Goal: Information Seeking & Learning: Find specific fact

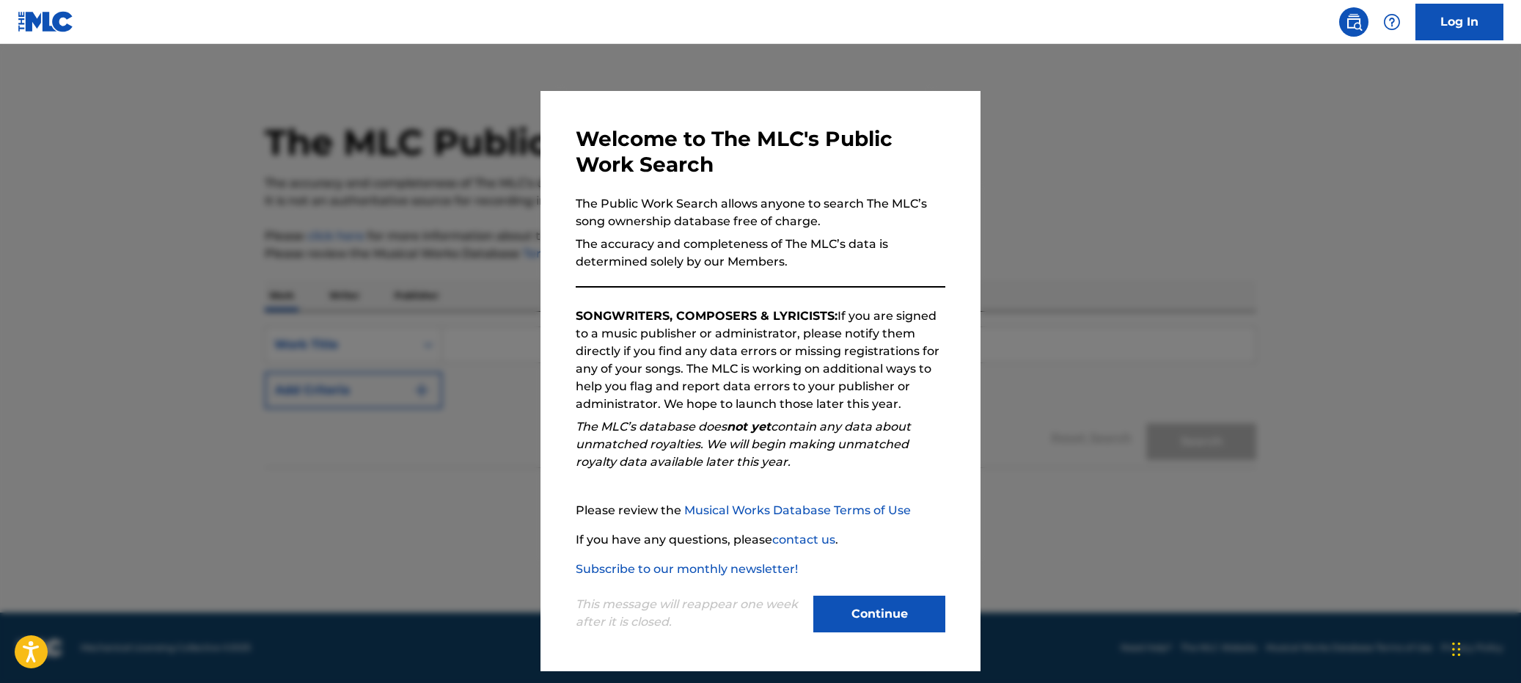
click at [915, 611] on button "Continue" at bounding box center [879, 614] width 132 height 37
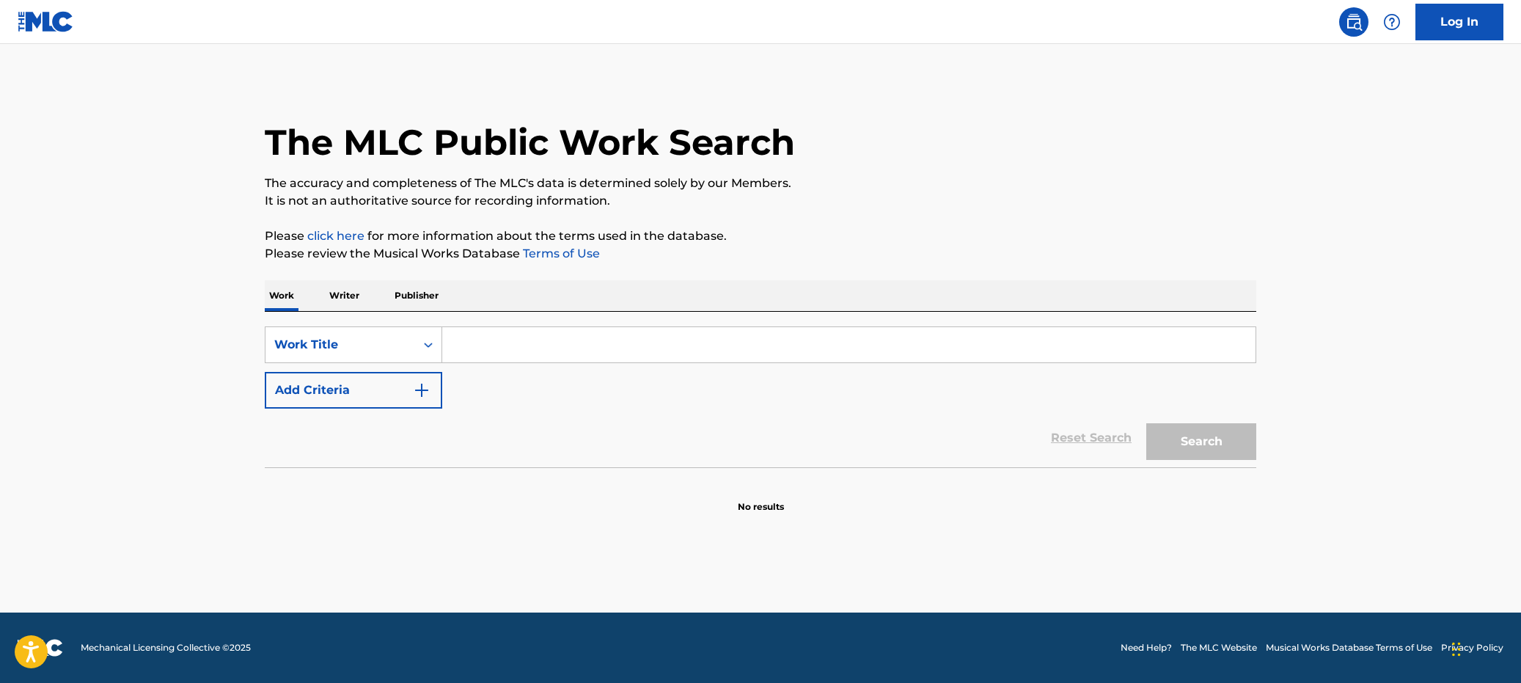
click at [505, 345] on input "Search Form" at bounding box center [848, 344] width 813 height 35
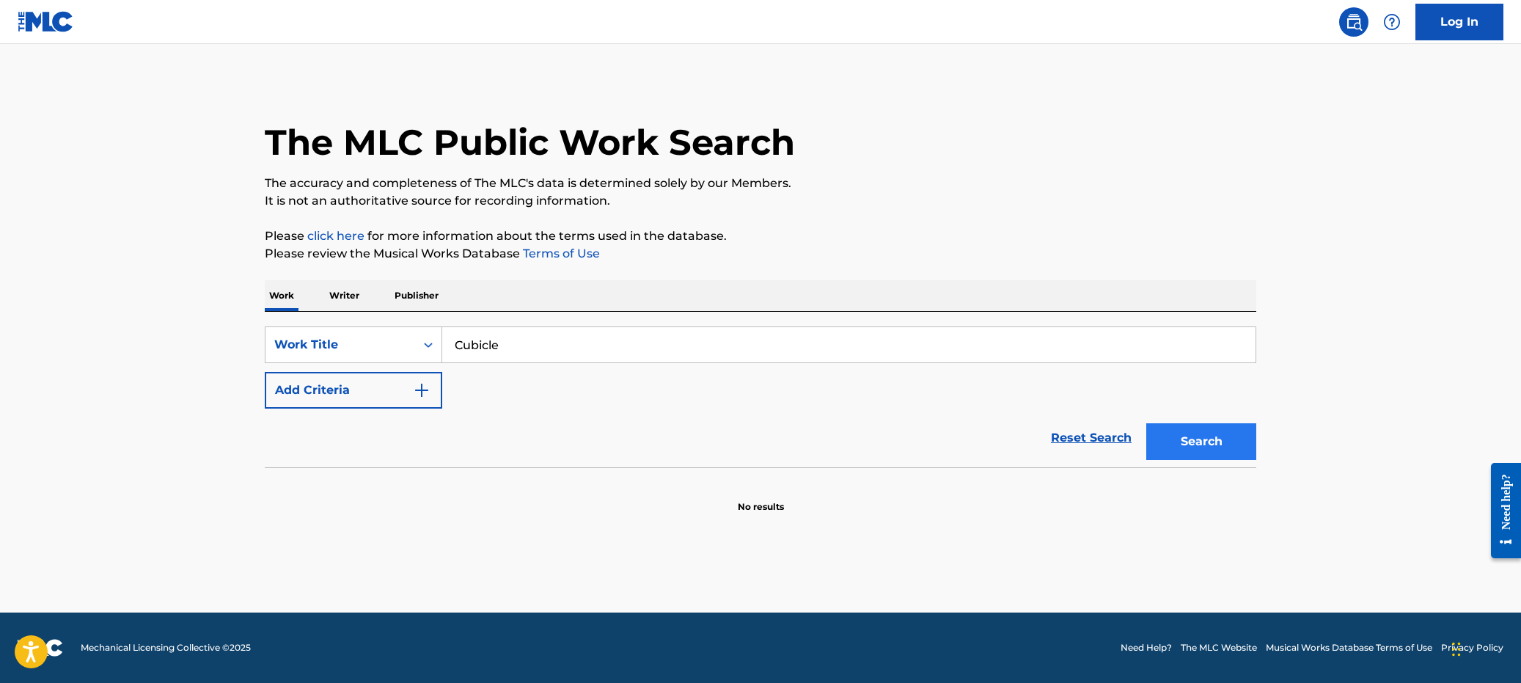
type input "Cubicle"
click at [1201, 423] on button "Search" at bounding box center [1201, 441] width 110 height 37
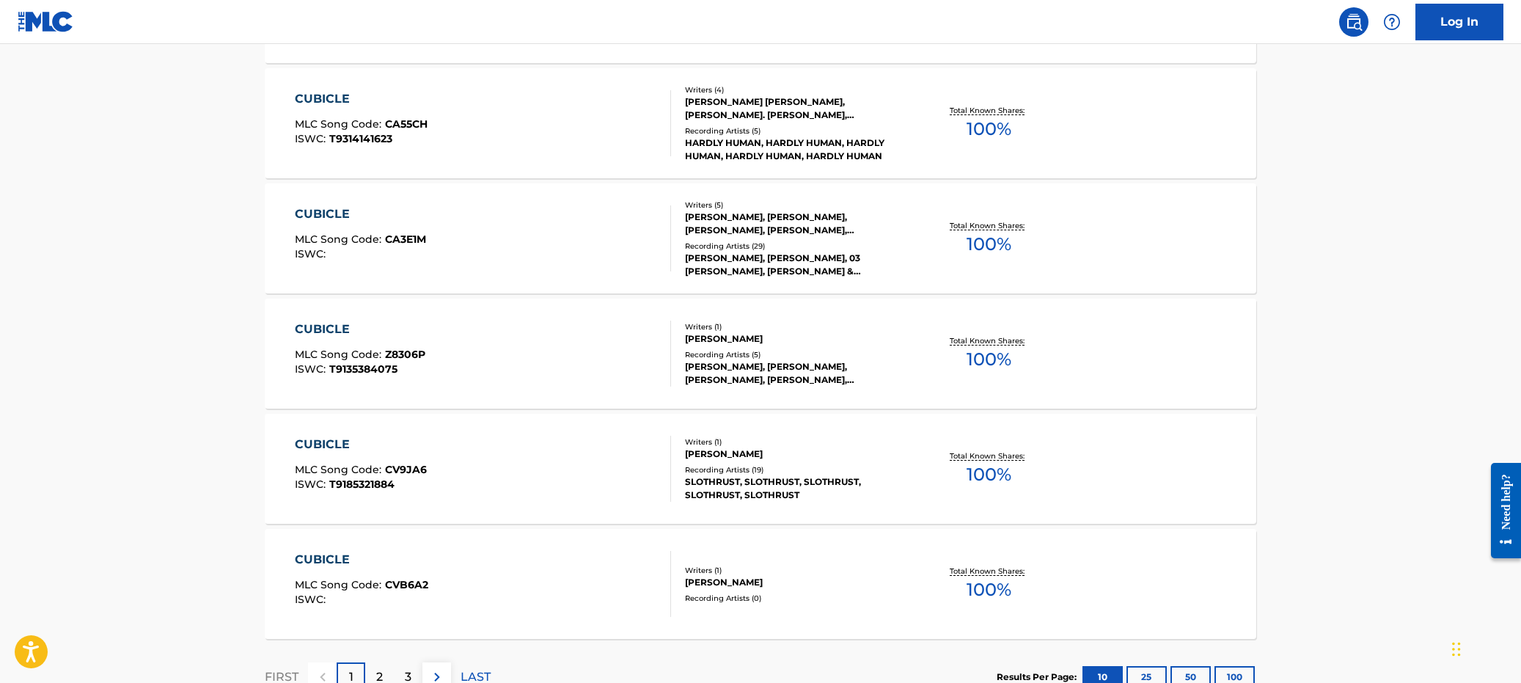
scroll to position [1033, 0]
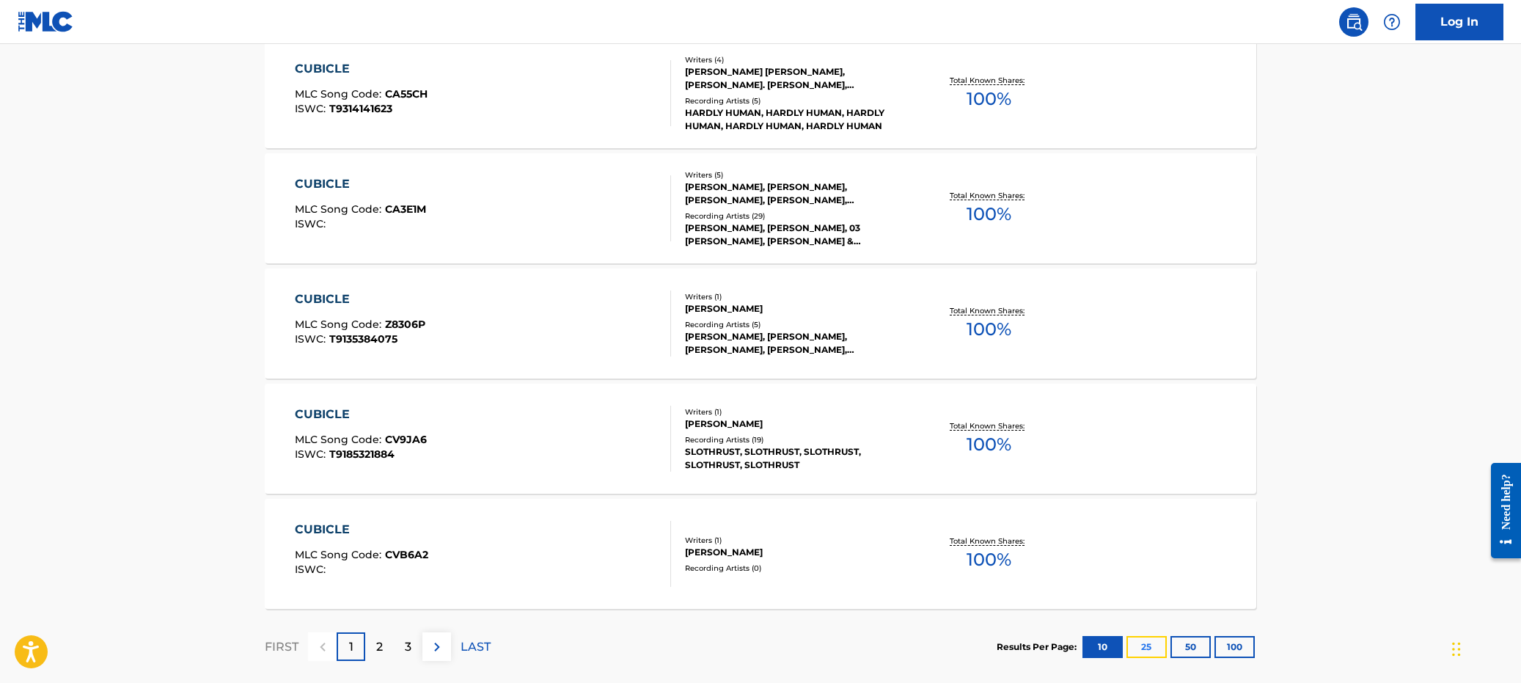
click at [1143, 643] on button "25" at bounding box center [1146, 647] width 40 height 22
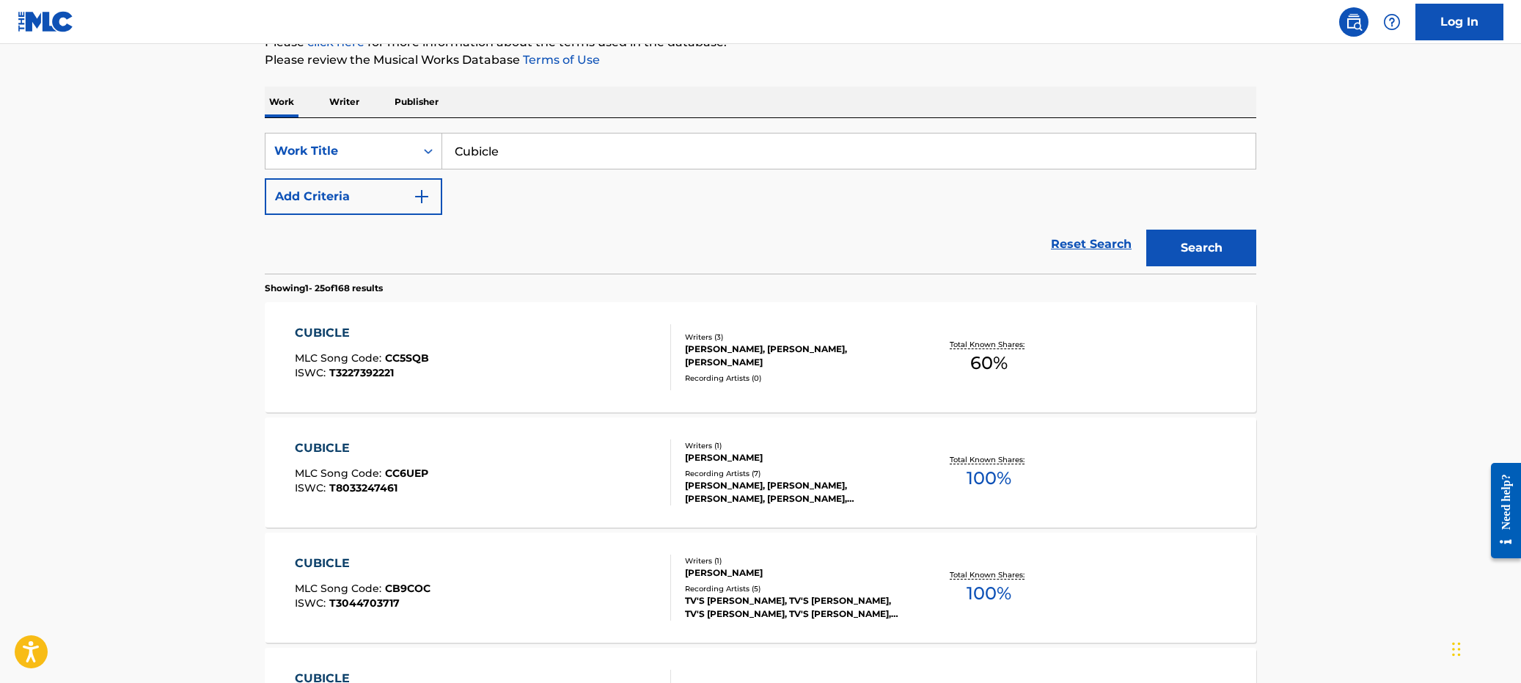
scroll to position [238, 0]
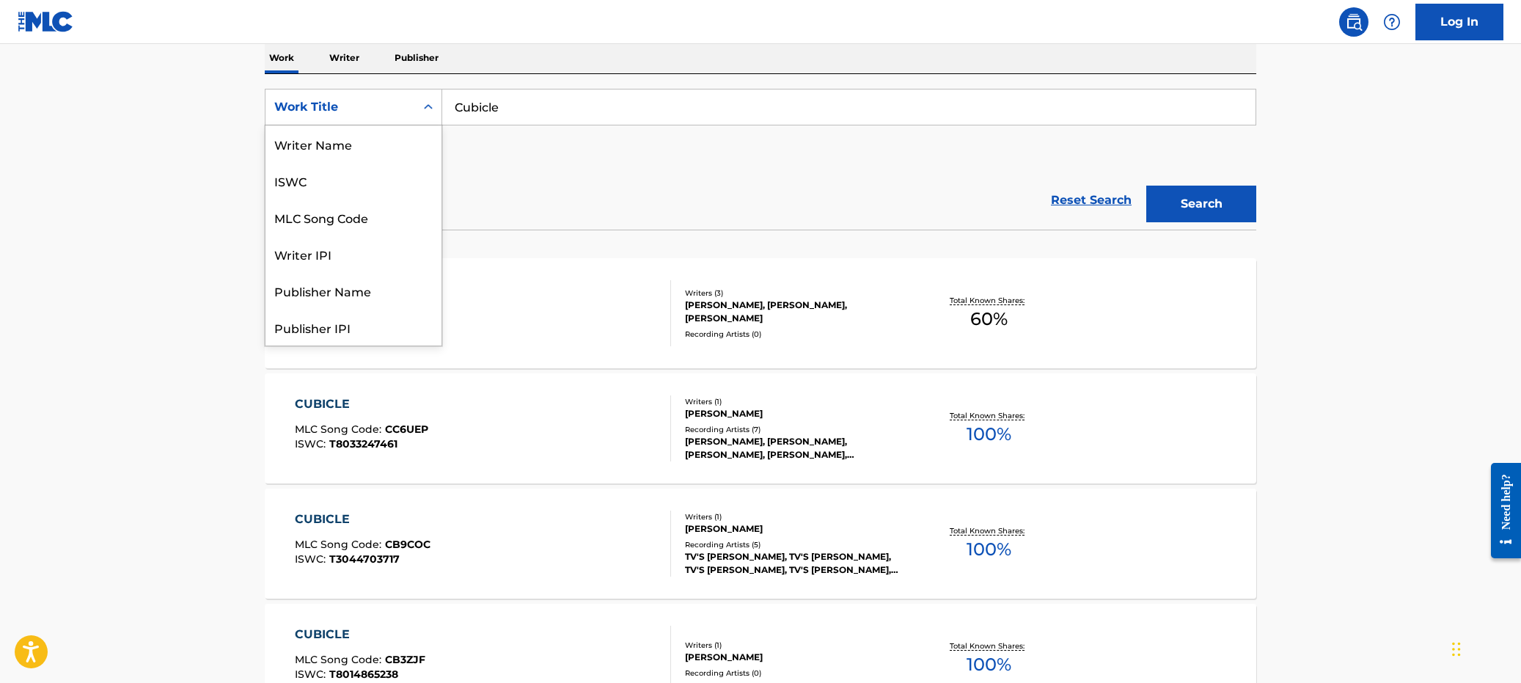
click at [392, 103] on div "Work Title" at bounding box center [340, 107] width 132 height 18
click at [378, 169] on div "Writer IPI" at bounding box center [353, 180] width 176 height 37
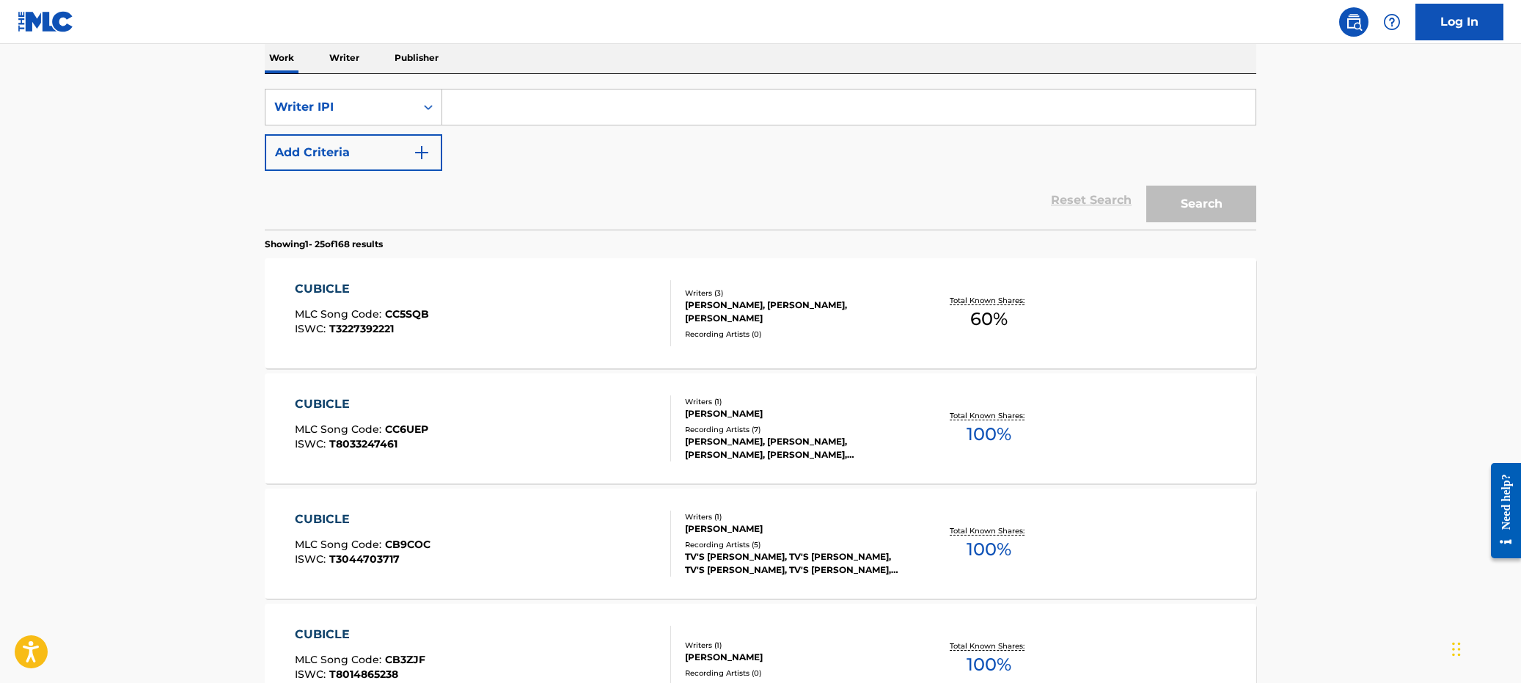
click at [499, 113] on input "Search Form" at bounding box center [848, 106] width 813 height 35
type input "Slothrust"
click at [1146, 186] on button "Search" at bounding box center [1201, 204] width 110 height 37
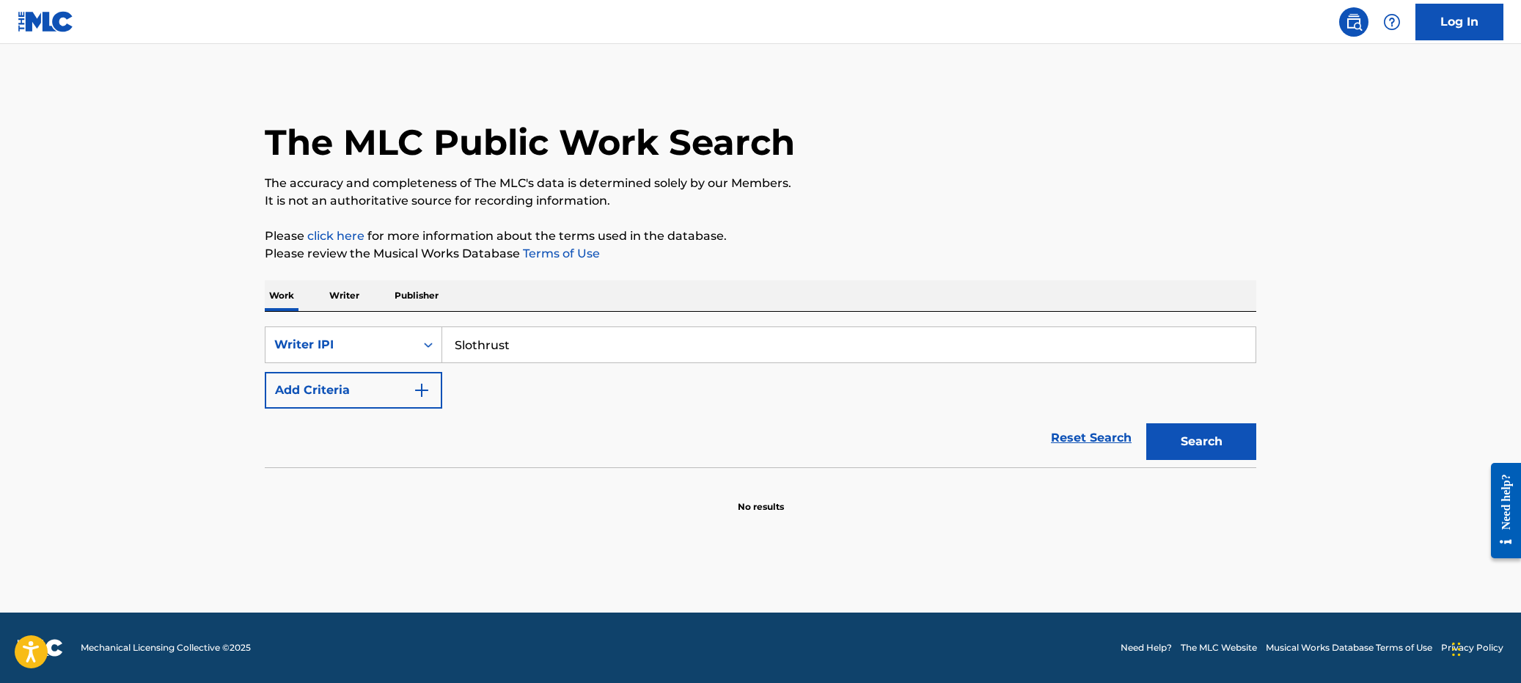
click at [339, 289] on p "Writer" at bounding box center [344, 295] width 39 height 31
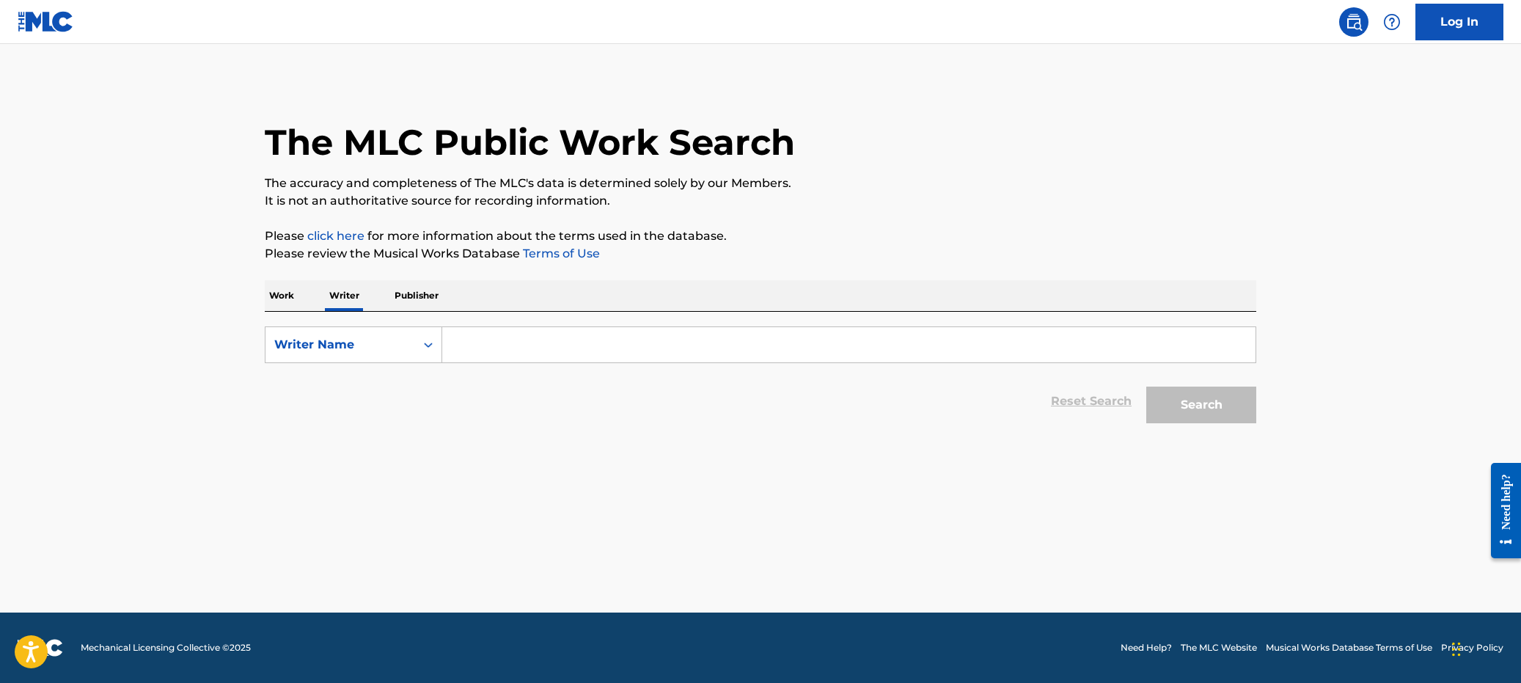
click at [515, 338] on input "Search Form" at bounding box center [848, 344] width 813 height 35
type input "Slothrust"
click at [1221, 406] on button "Search" at bounding box center [1201, 404] width 110 height 37
click at [1189, 401] on button "Search" at bounding box center [1201, 404] width 110 height 37
click at [1188, 401] on button "Search" at bounding box center [1201, 404] width 110 height 37
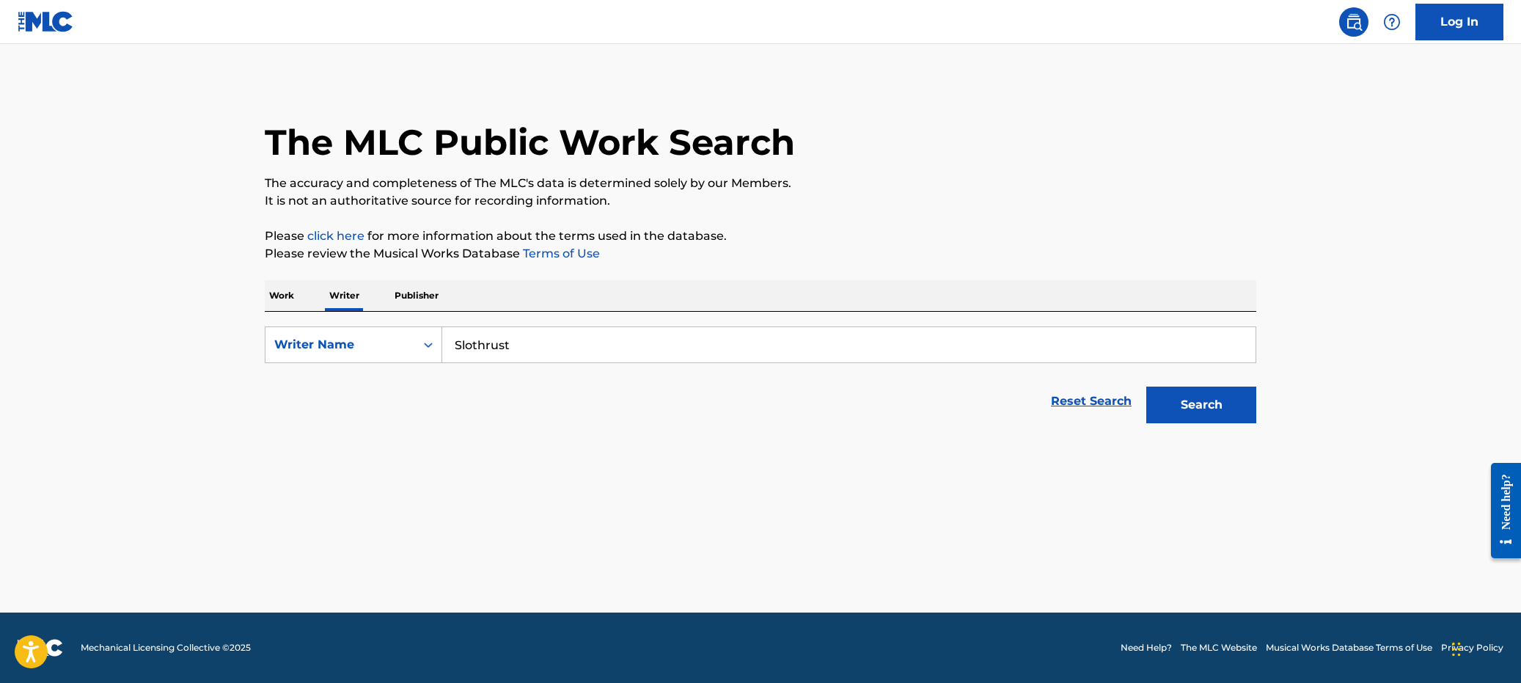
click at [1099, 398] on link "Reset Search" at bounding box center [1091, 401] width 95 height 32
click at [470, 339] on input "Search Form" at bounding box center [848, 344] width 813 height 35
type input "[PERSON_NAME]"
click at [1148, 408] on button "Search" at bounding box center [1201, 404] width 110 height 37
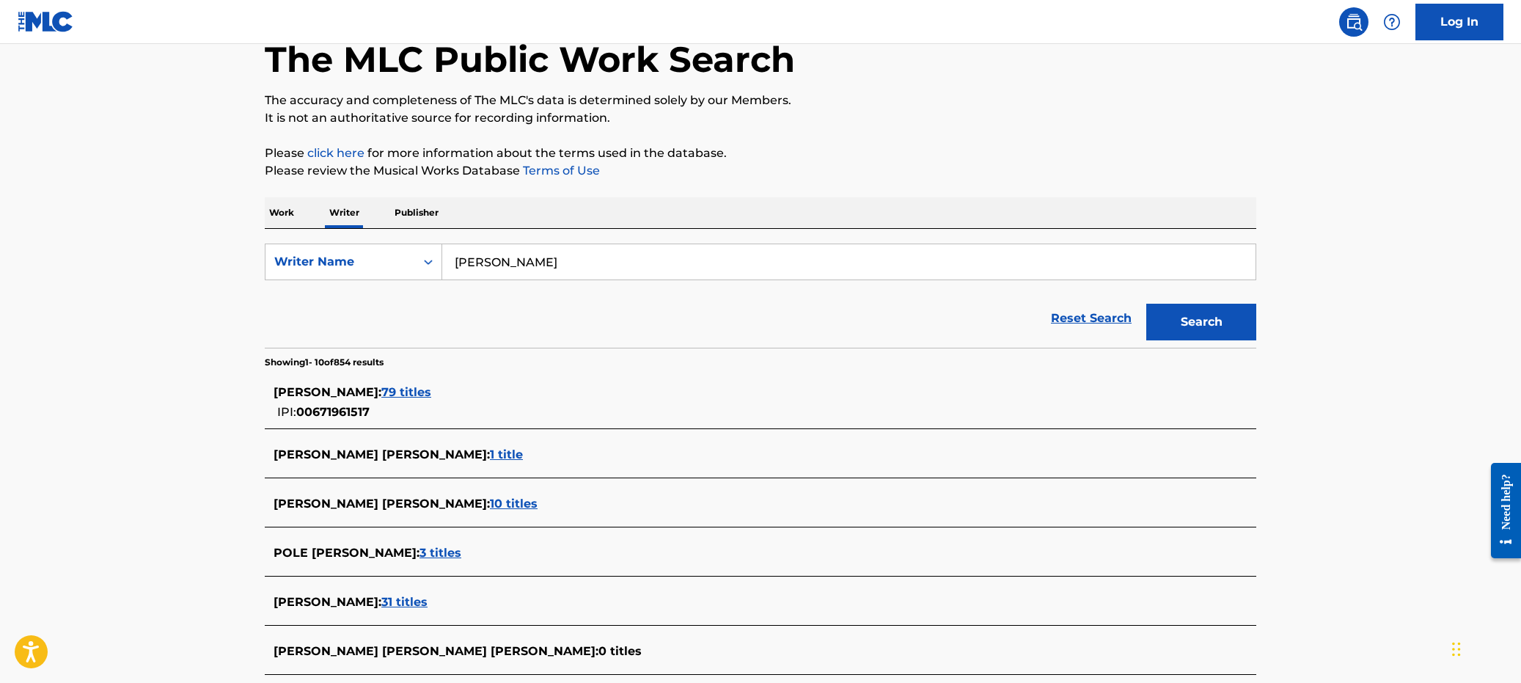
scroll to position [123, 0]
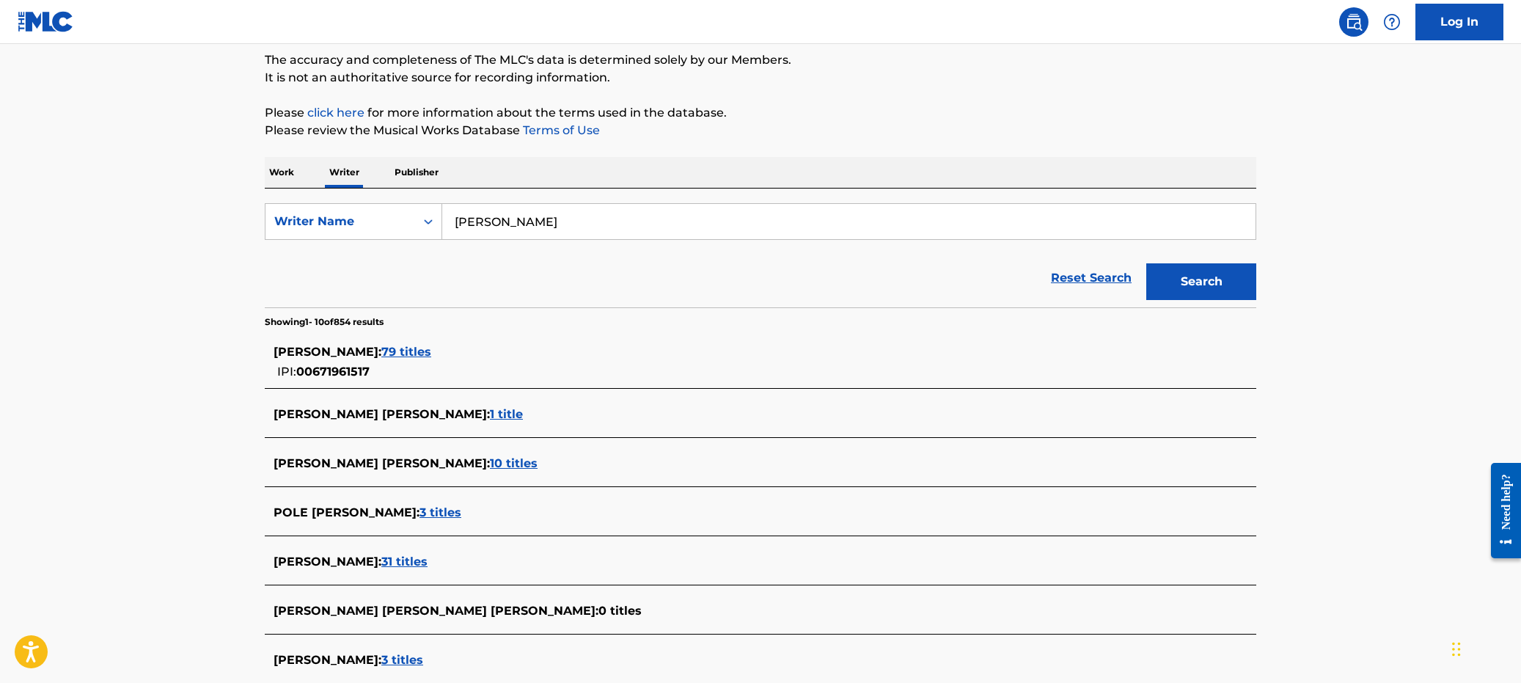
click at [425, 351] on span "79 titles" at bounding box center [406, 352] width 50 height 14
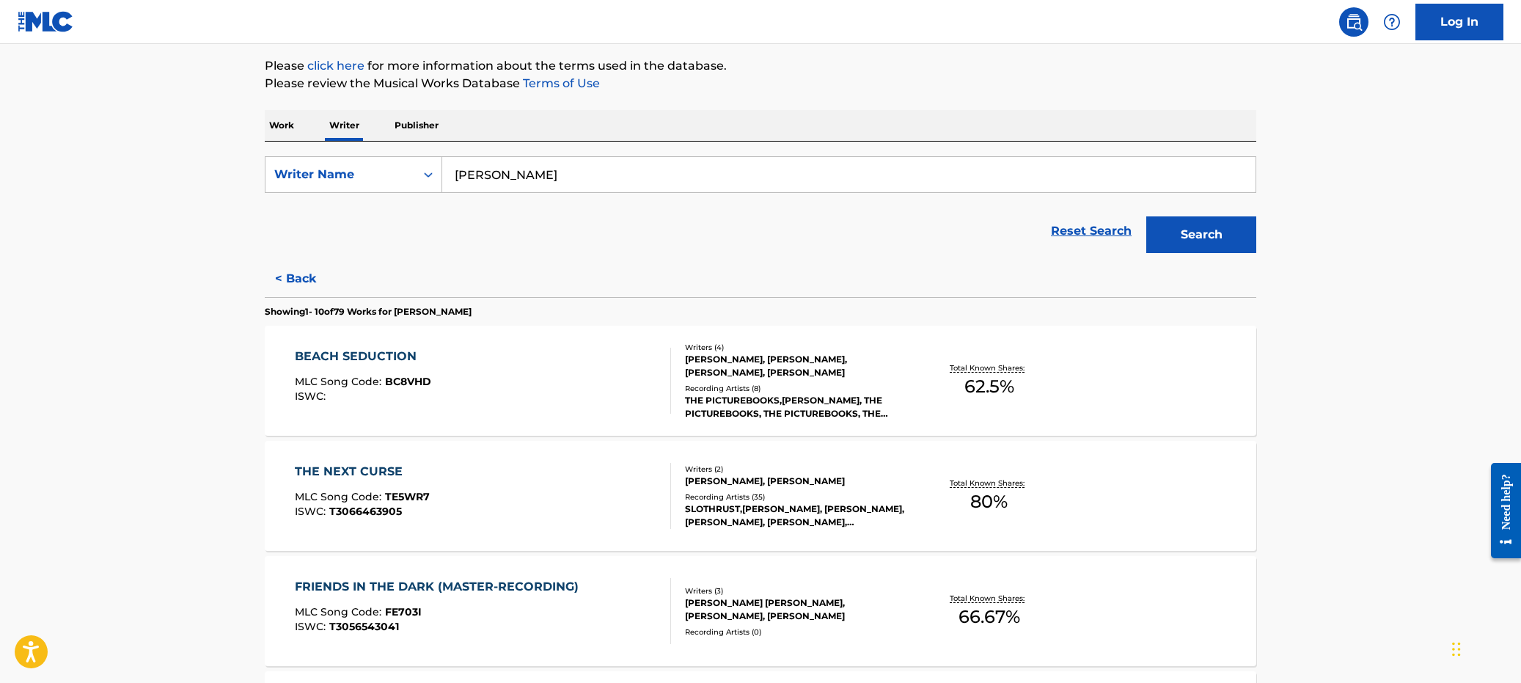
scroll to position [247, 0]
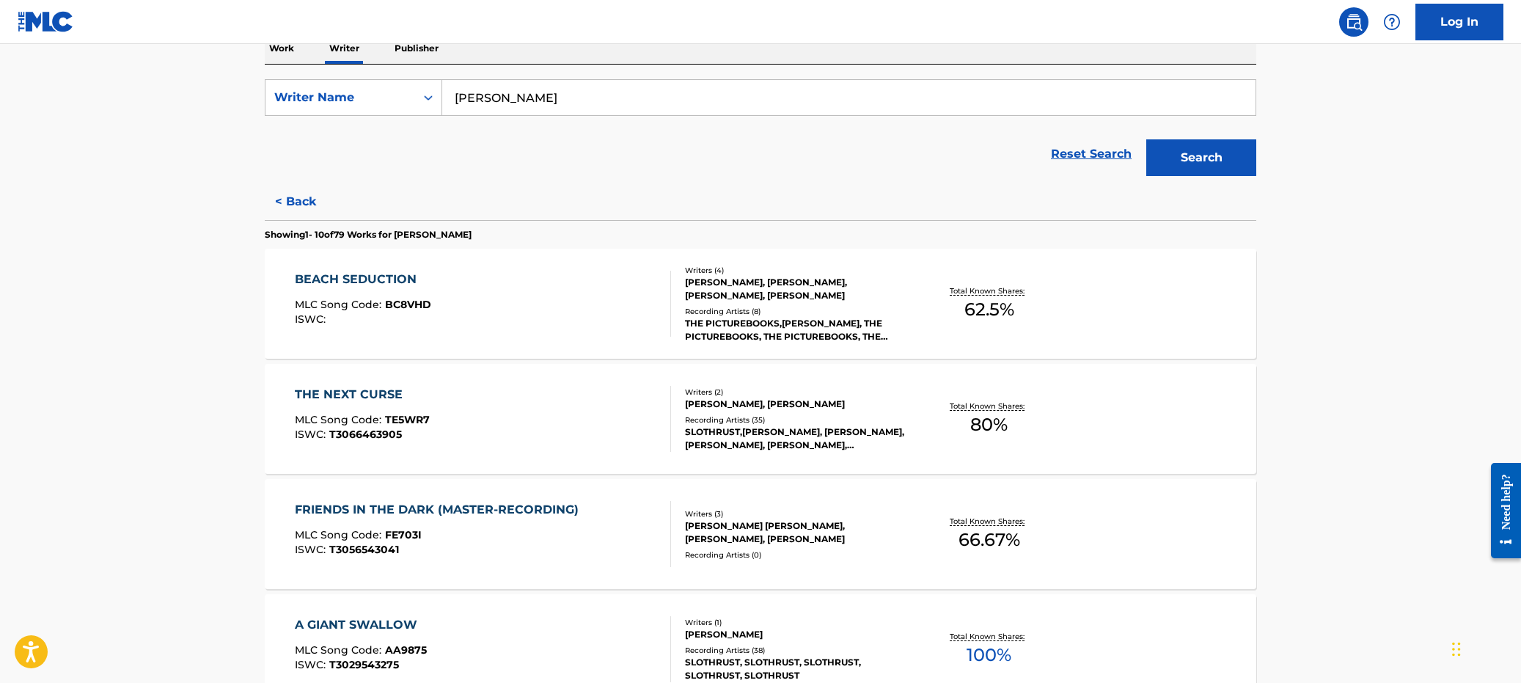
click at [505, 328] on div "BEACH SEDUCTION MLC Song Code : BC8VHD ISWC :" at bounding box center [483, 304] width 377 height 66
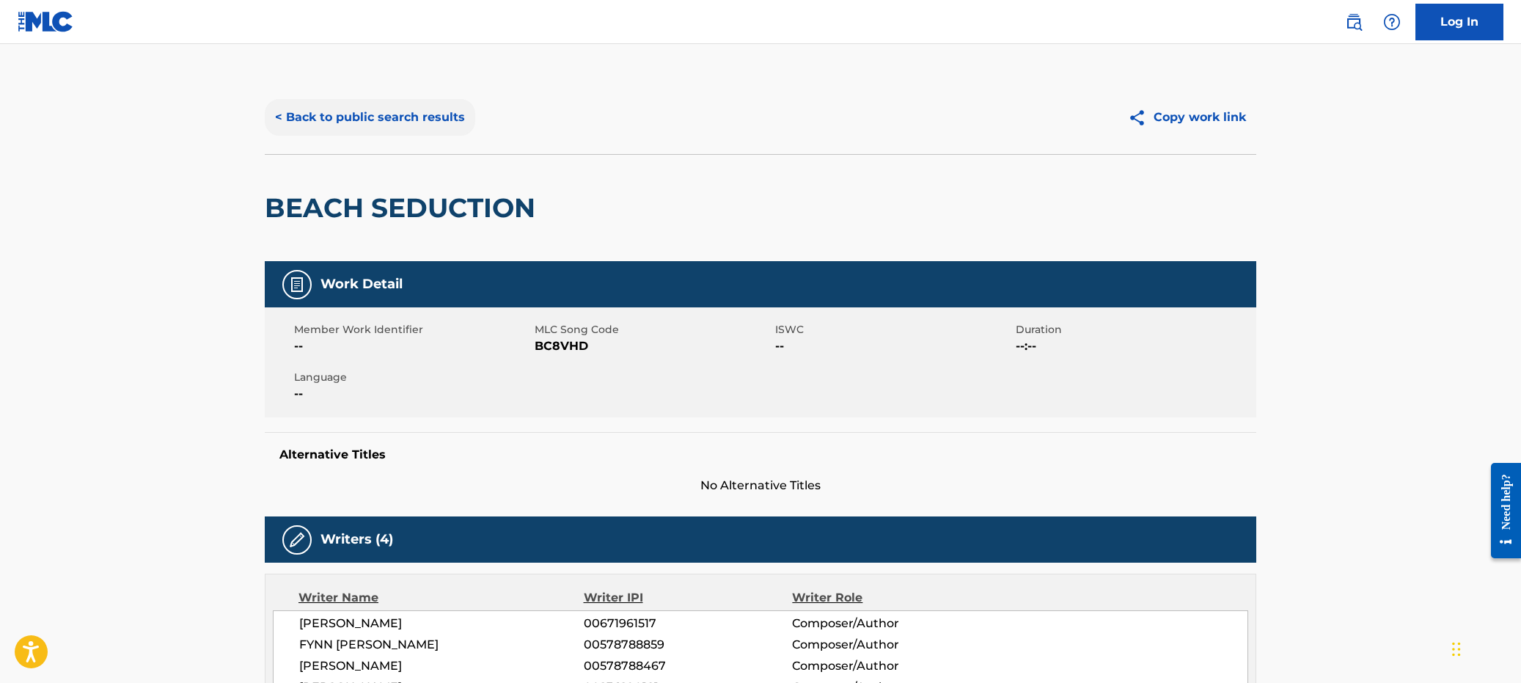
click at [386, 123] on button "< Back to public search results" at bounding box center [370, 117] width 210 height 37
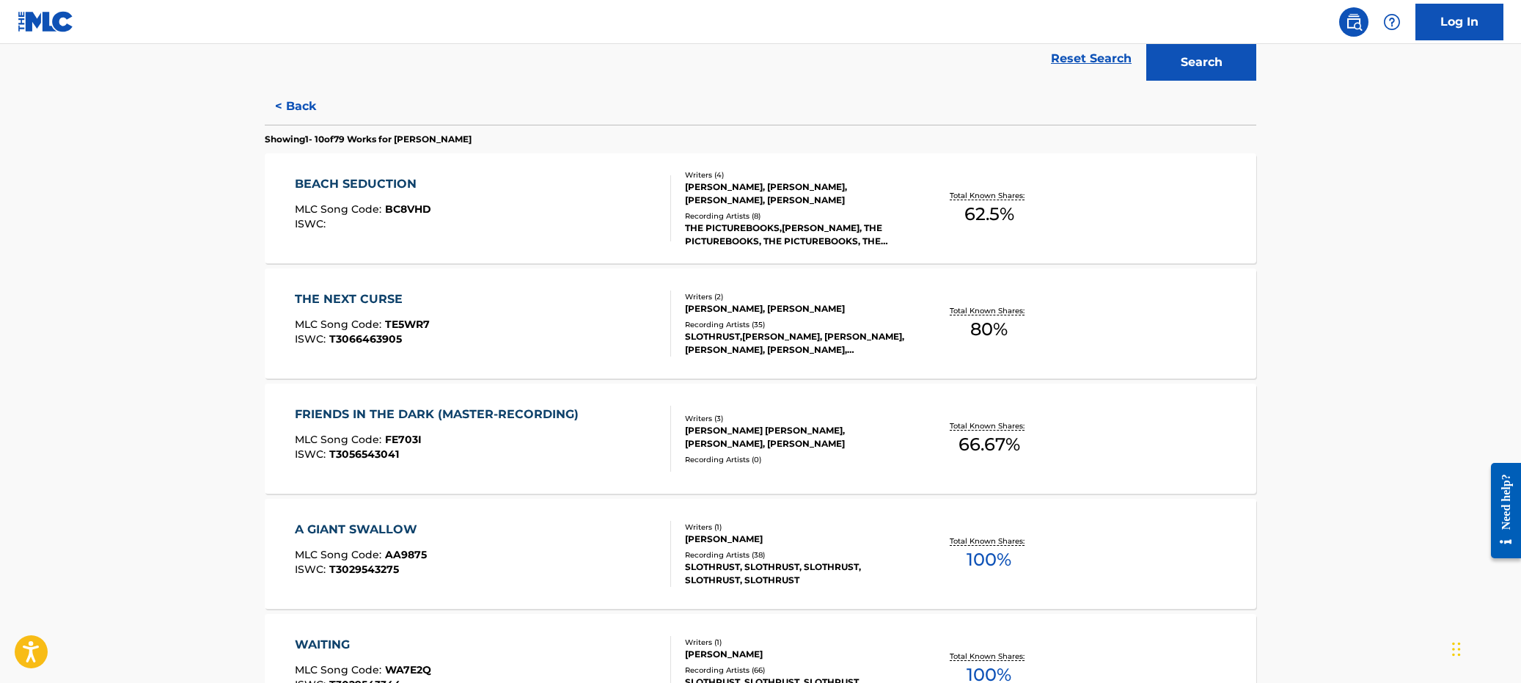
scroll to position [347, 0]
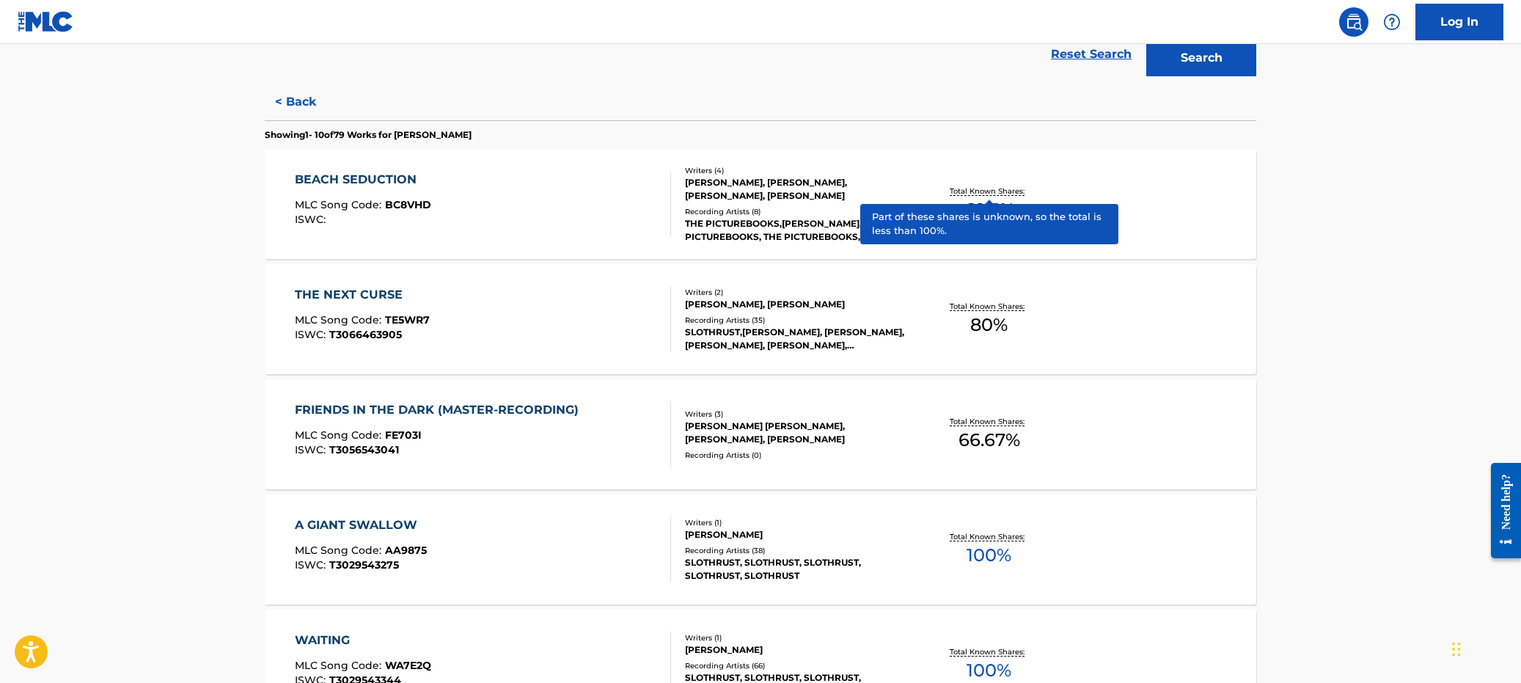
click at [997, 190] on p "Total Known Shares:" at bounding box center [989, 191] width 78 height 11
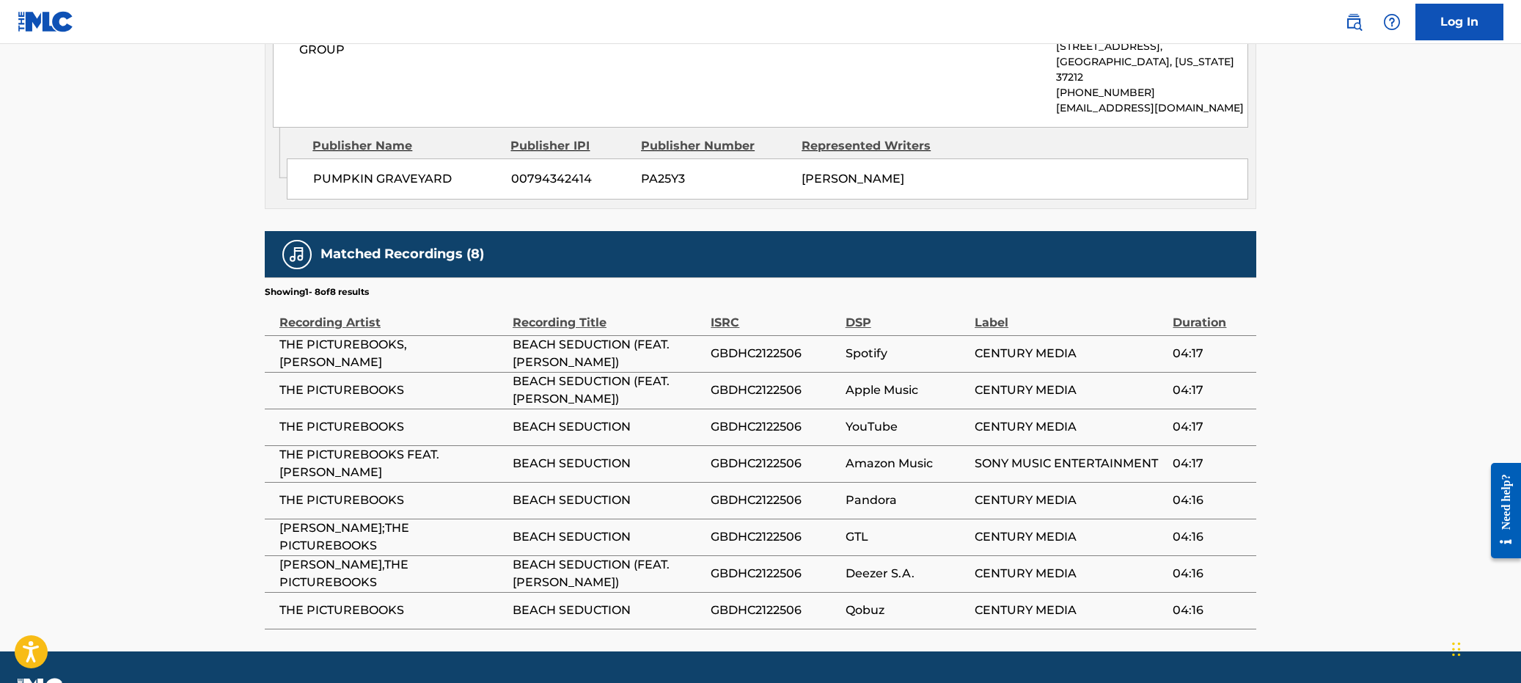
scroll to position [1022, 0]
